Goal: Task Accomplishment & Management: Manage account settings

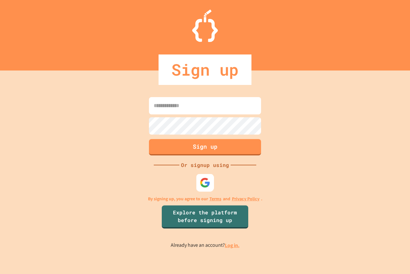
click at [204, 179] on img at bounding box center [205, 182] width 11 height 11
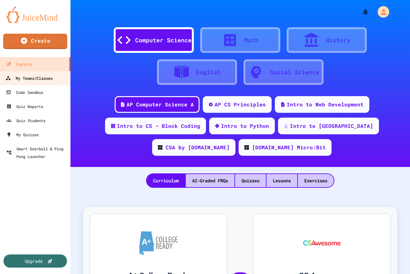
click at [37, 77] on div "My Teams/Classes" at bounding box center [28, 78] width 47 height 8
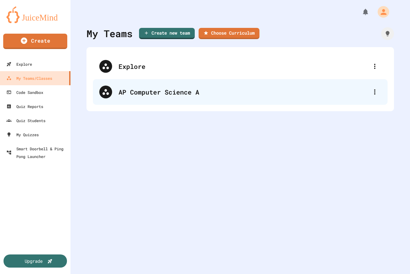
click at [158, 97] on div "AP Computer Science A" at bounding box center [240, 92] width 295 height 26
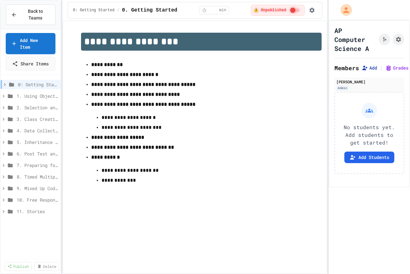
click at [369, 68] on button "Add" at bounding box center [368, 68] width 15 height 6
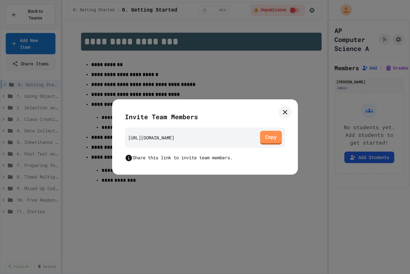
click at [286, 108] on link at bounding box center [285, 112] width 13 height 13
